Goal: Transaction & Acquisition: Purchase product/service

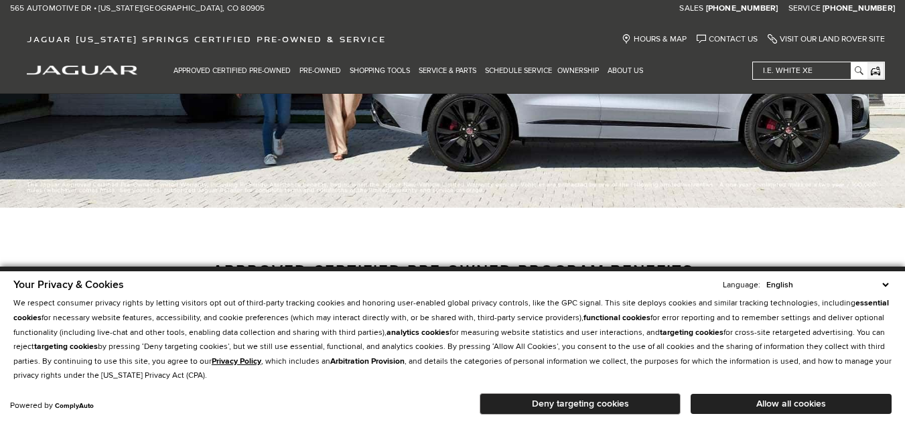
scroll to position [536, 0]
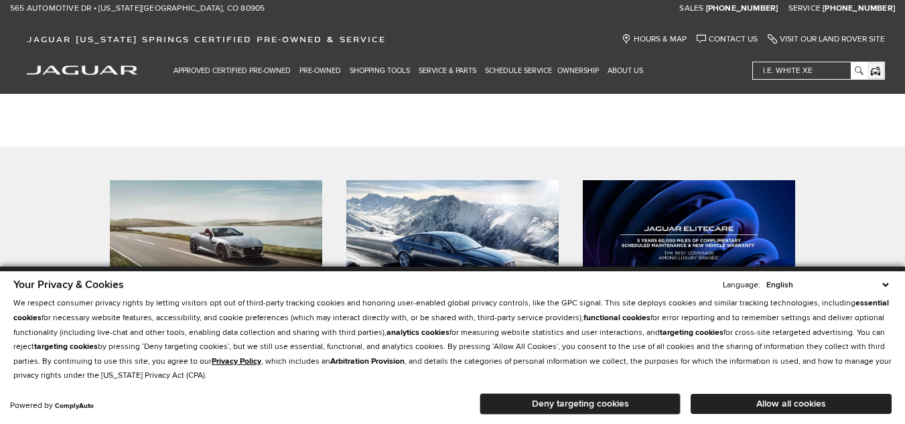
click at [899, 280] on div "Your Privacy & Cookies Language: English Spanish / Español English / [GEOGRAPHI…" at bounding box center [452, 345] width 905 height 157
click at [893, 283] on div "Your Privacy & Cookies Language: English Spanish / Español English / [GEOGRAPHI…" at bounding box center [453, 347] width 884 height 145
click at [889, 285] on select "English Spanish / Español English / [GEOGRAPHIC_DATA] Korean / 한국어 Vietnamese /…" at bounding box center [827, 285] width 129 height 13
click at [590, 406] on button "Deny targeting cookies" at bounding box center [580, 403] width 201 height 21
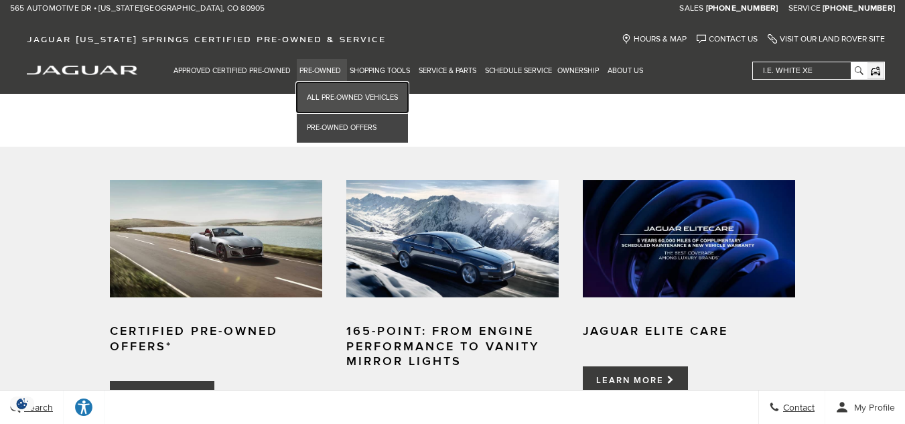
click at [328, 91] on link "All Pre-Owned Vehicles" at bounding box center [352, 97] width 111 height 30
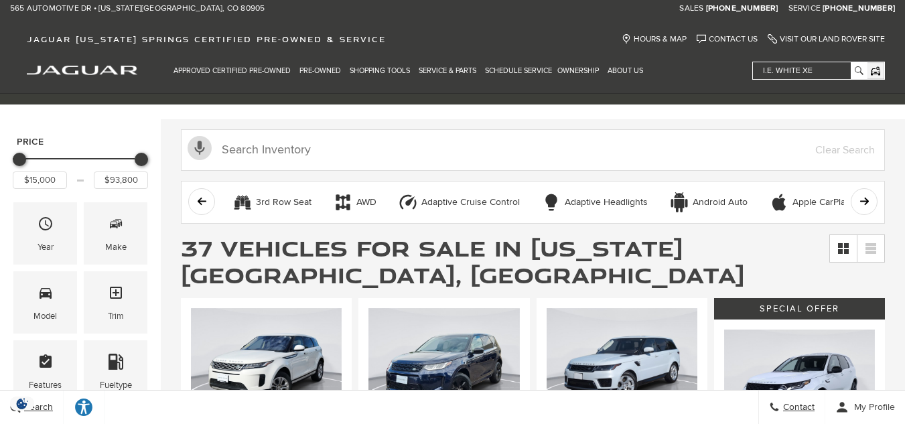
scroll to position [67, 0]
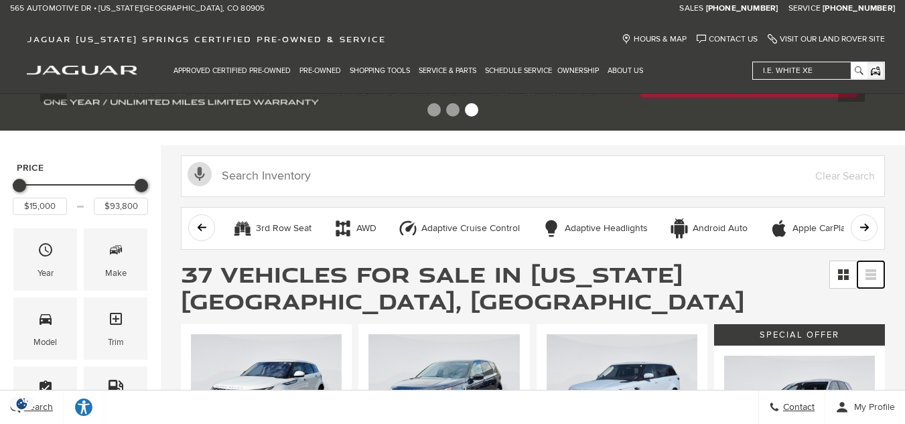
click at [877, 269] on icon at bounding box center [871, 274] width 11 height 11
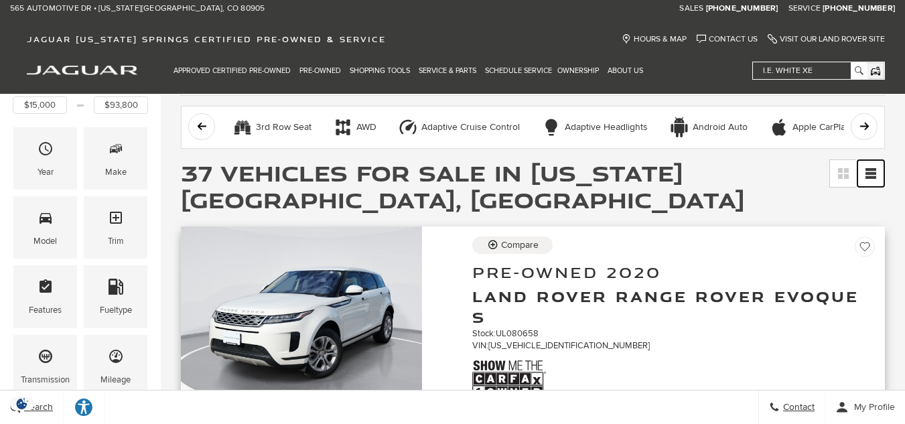
scroll to position [134, 0]
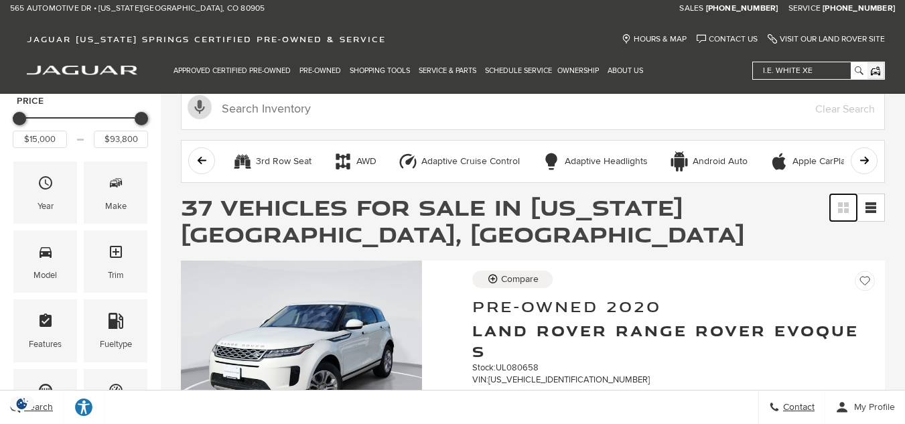
click at [849, 209] on icon at bounding box center [846, 210] width 5 height 5
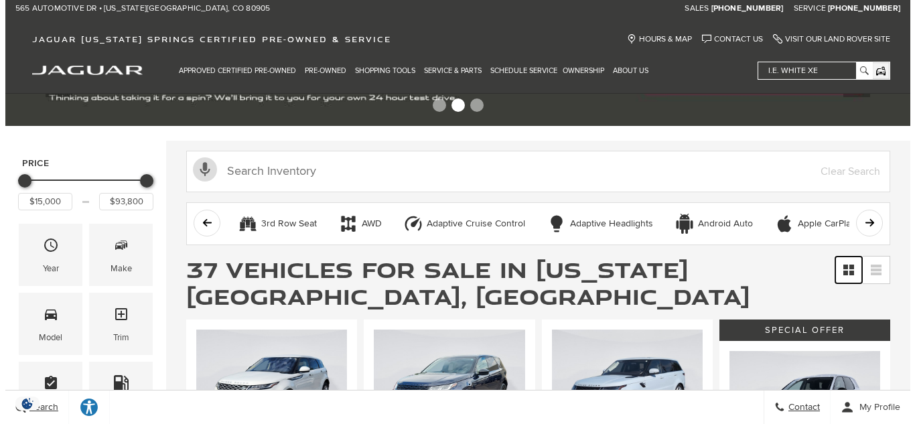
scroll to position [67, 0]
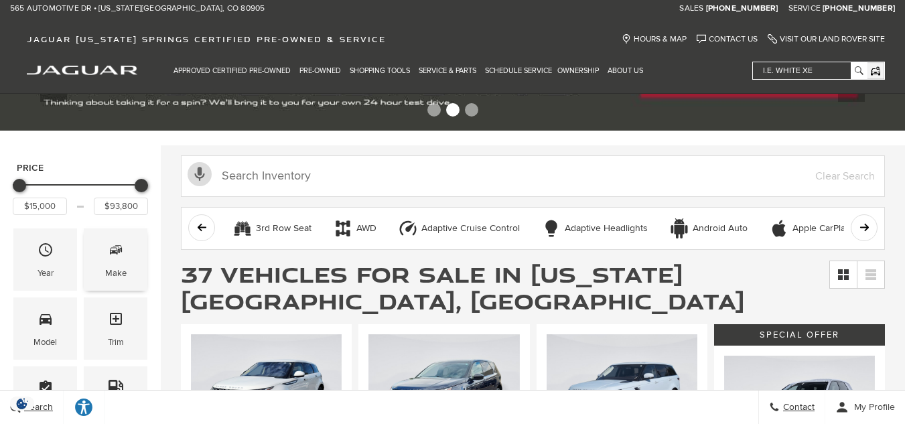
click at [112, 260] on span "Make" at bounding box center [116, 252] width 16 height 27
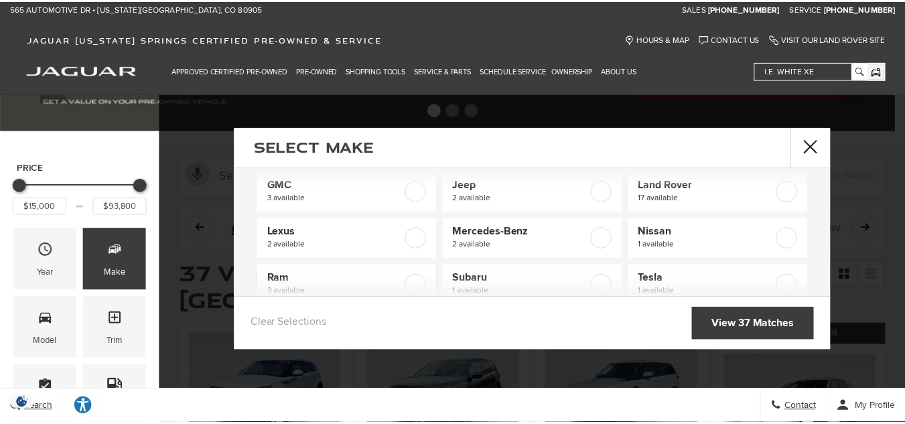
scroll to position [99, 0]
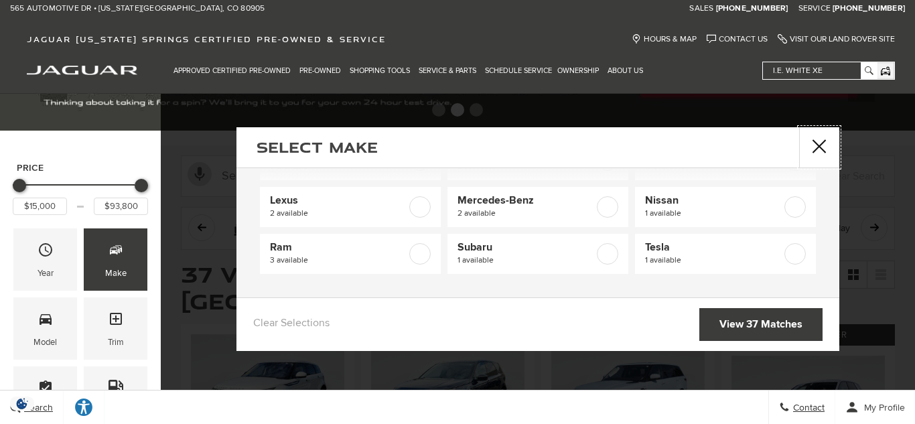
click at [821, 148] on button "close" at bounding box center [819, 147] width 40 height 40
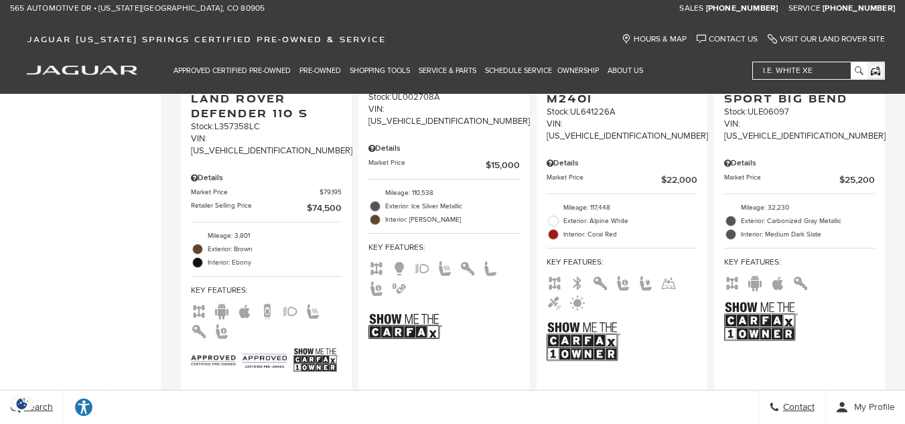
scroll to position [2681, 0]
